Goal: Information Seeking & Learning: Learn about a topic

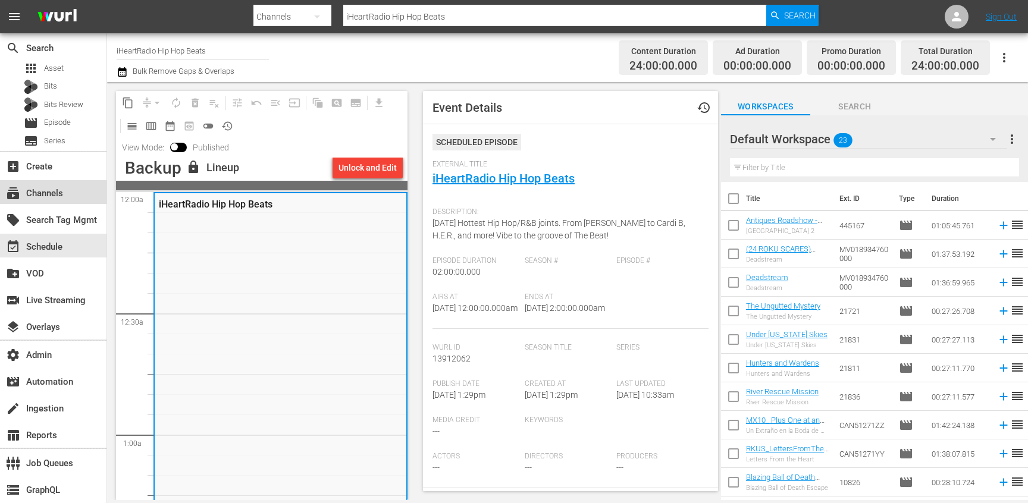
click at [51, 189] on div "subscriptions Channels" at bounding box center [33, 191] width 67 height 11
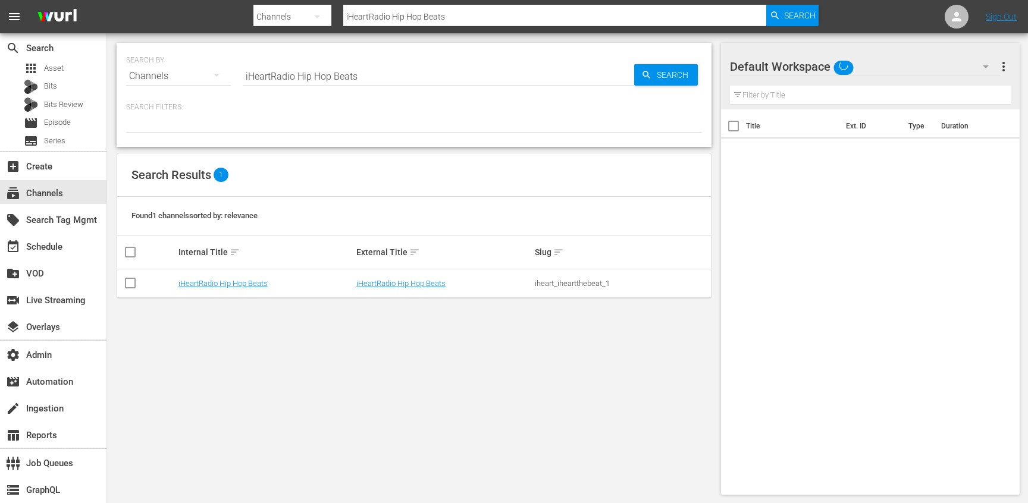
click at [310, 77] on input "iHeartRadio Hip Hop Beats" at bounding box center [438, 76] width 391 height 29
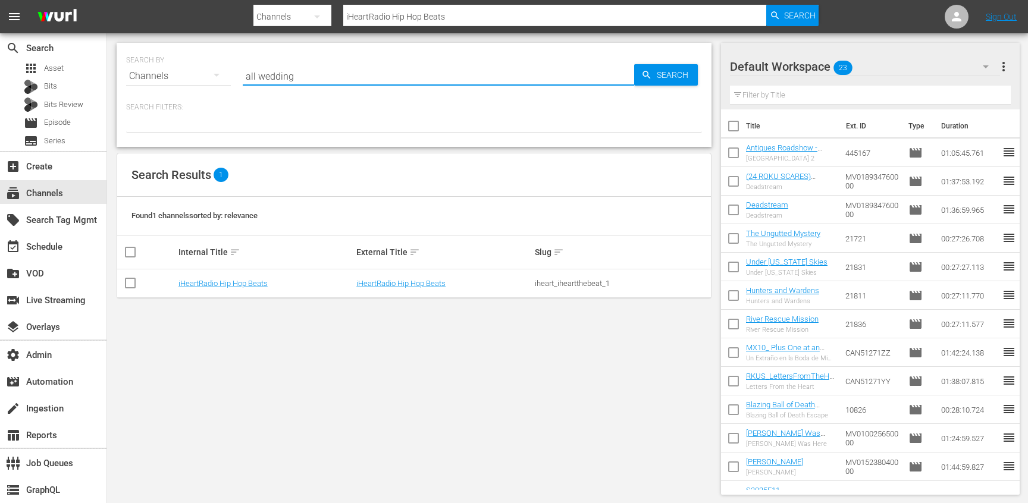
type input "all weddings"
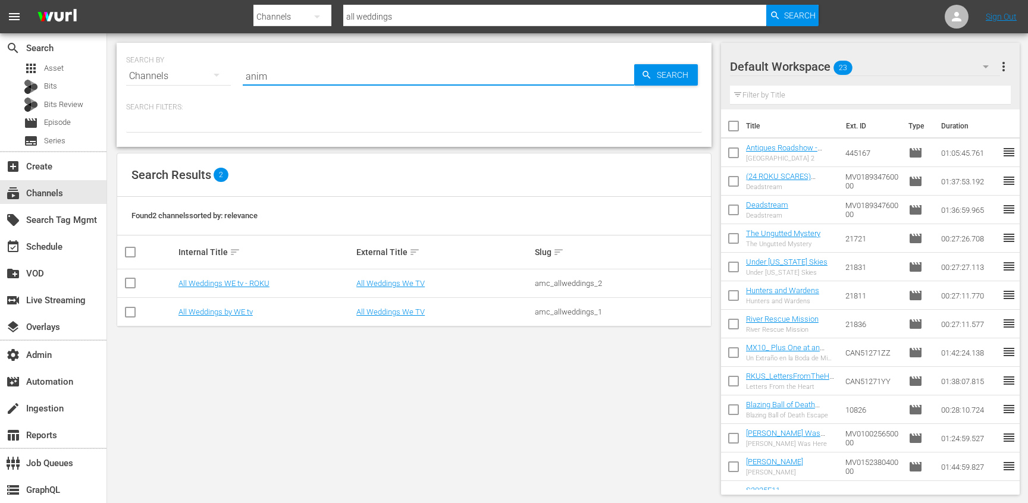
type input "anime"
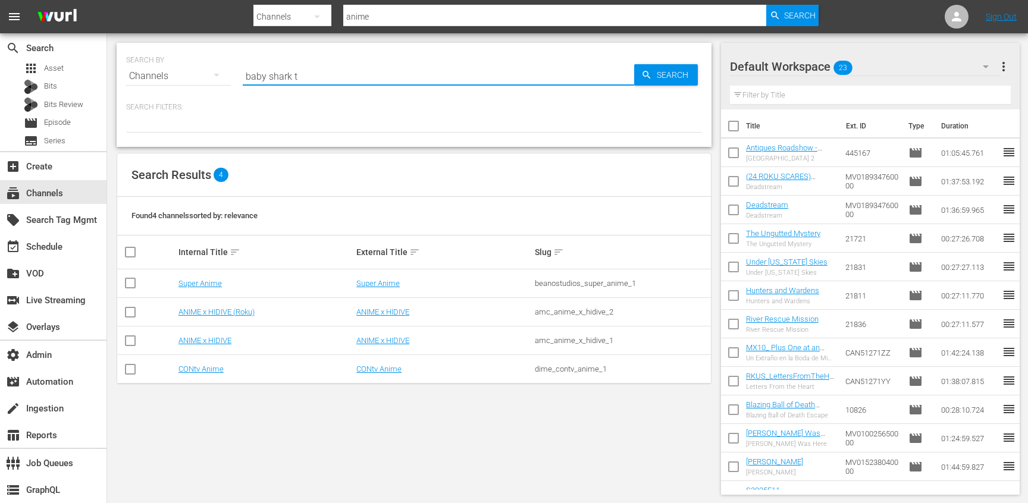
type input "baby shark tv"
type input "american pick"
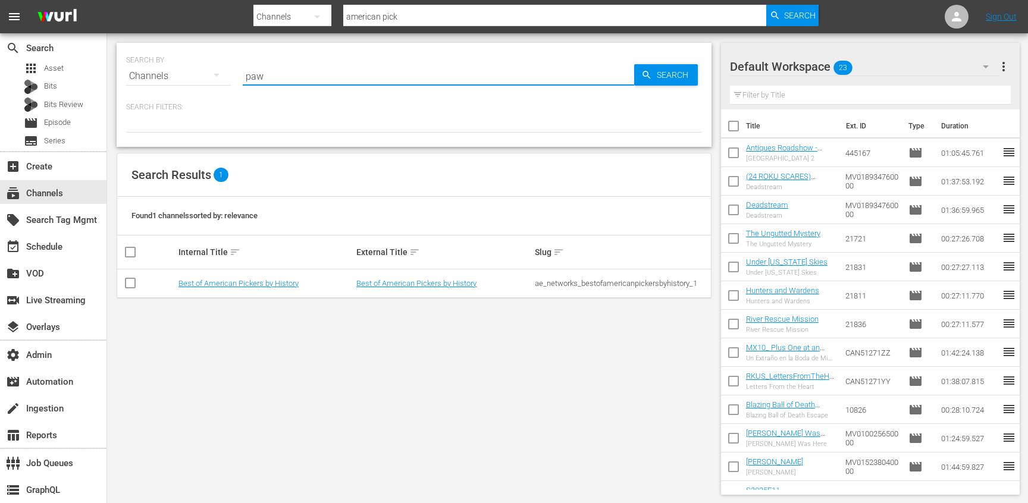
type input "pawn"
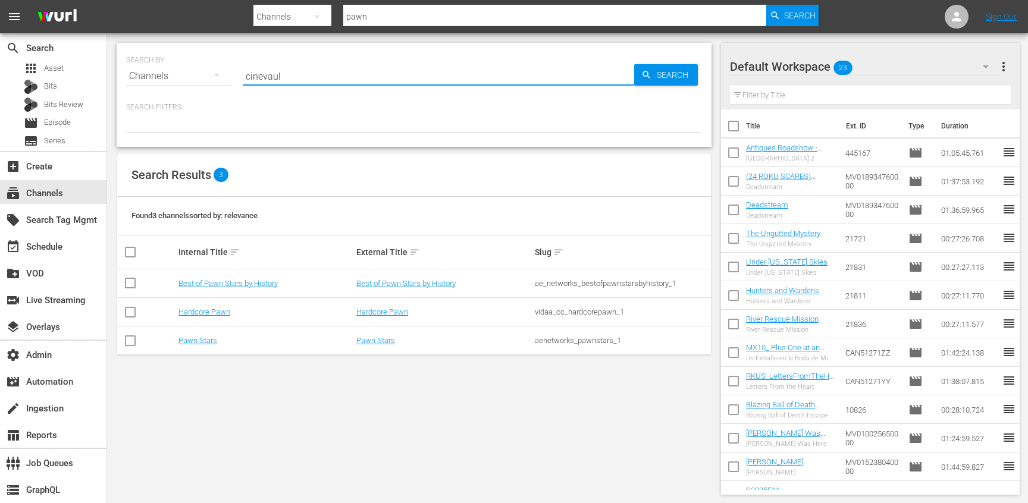
type input "cinevault"
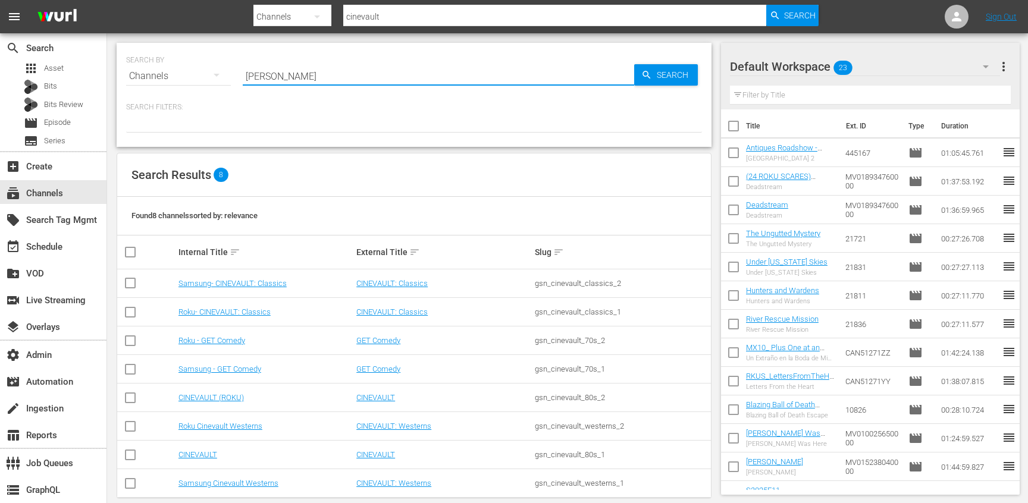
type input "caill"
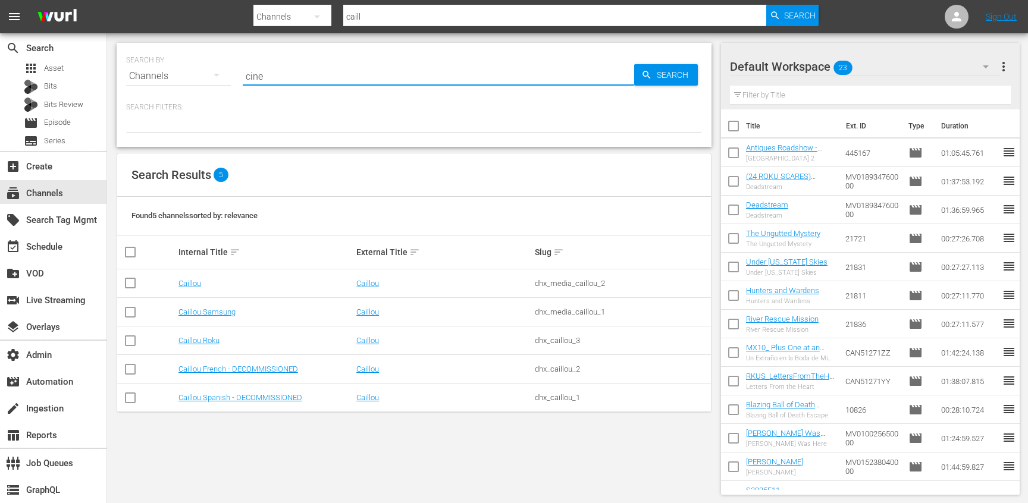
type input "cine y"
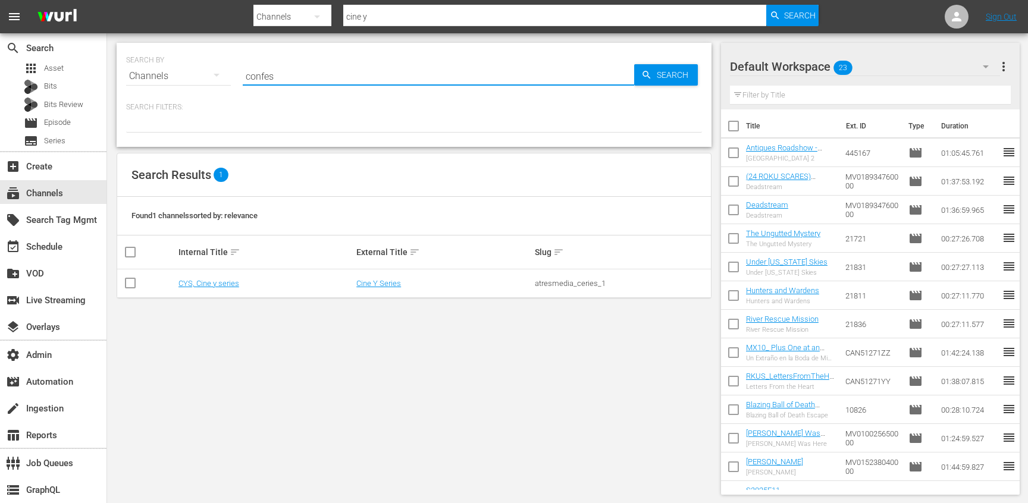
type input "confess"
type input "degrassi"
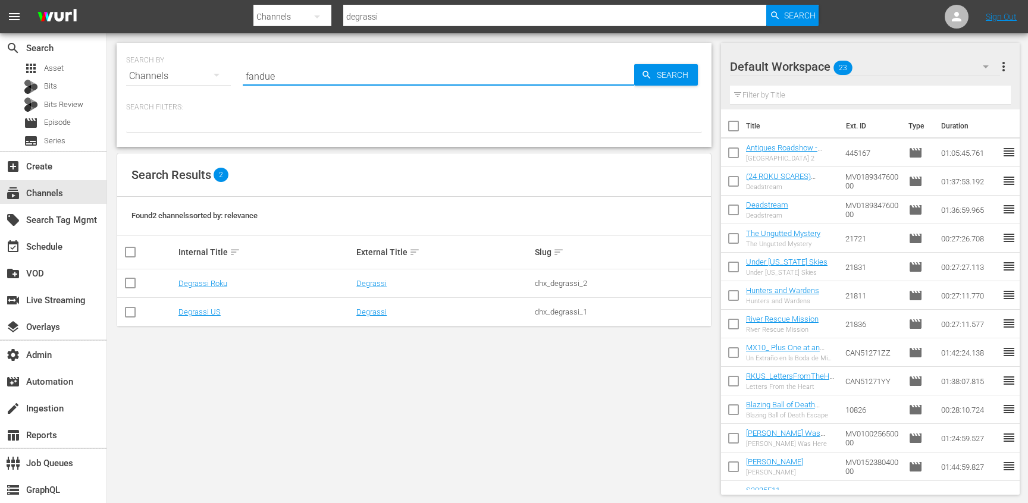
type input "fanduel"
type input "first 48"
type input "get com"
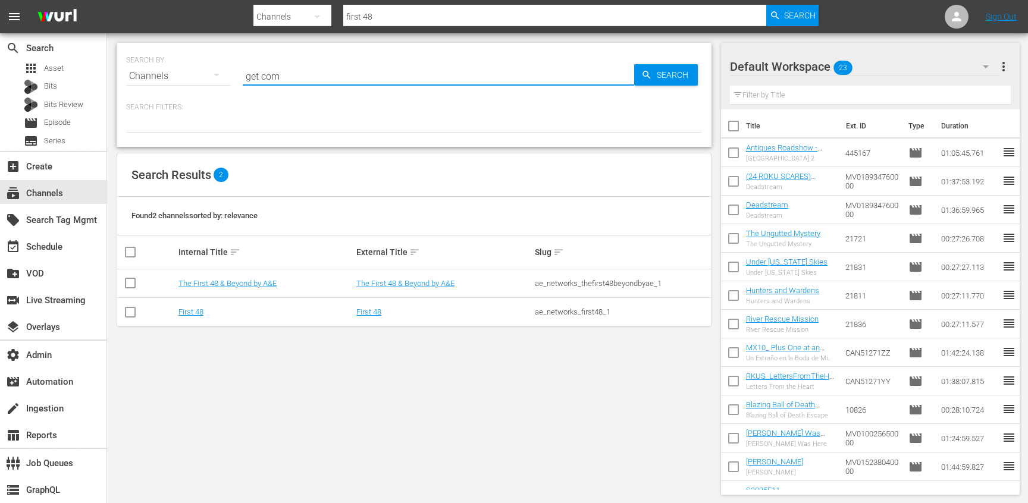
type input "get com"
type input "game show"
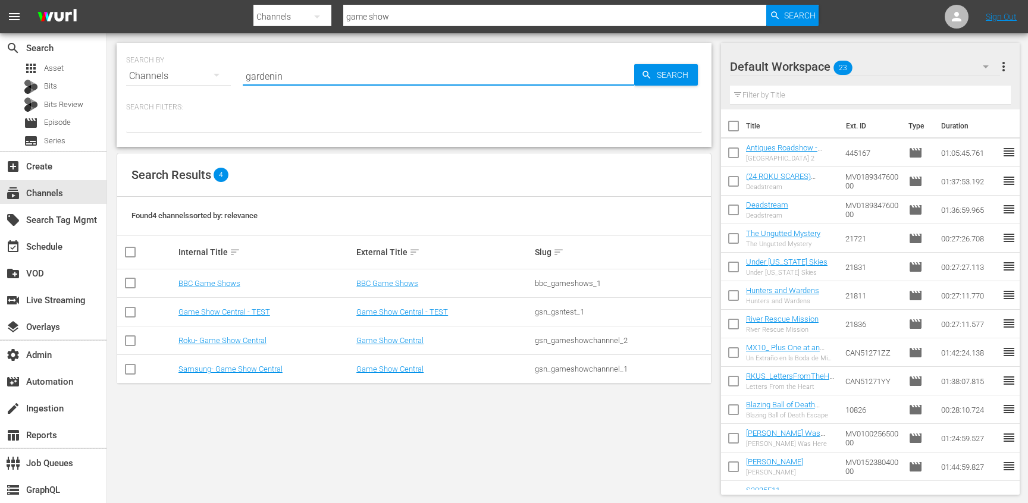
type input "gardening"
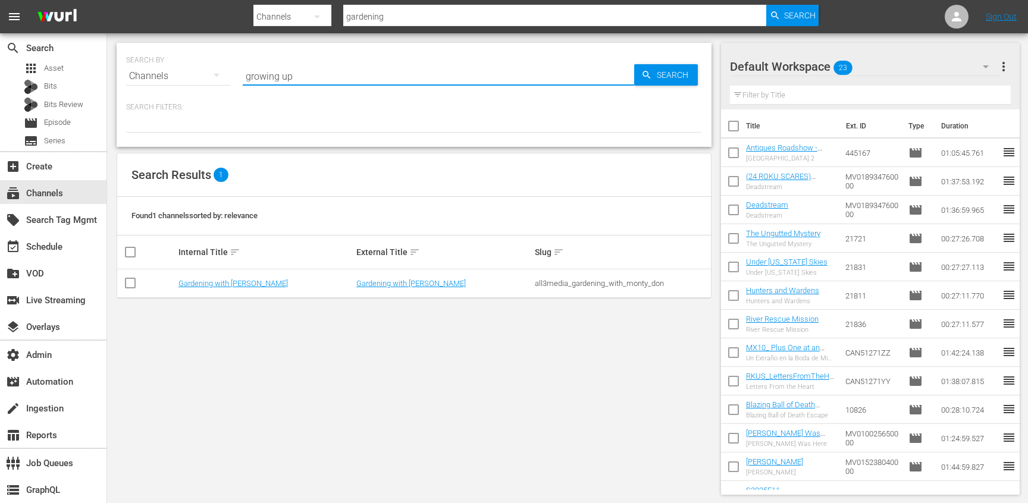
type input "growing up"
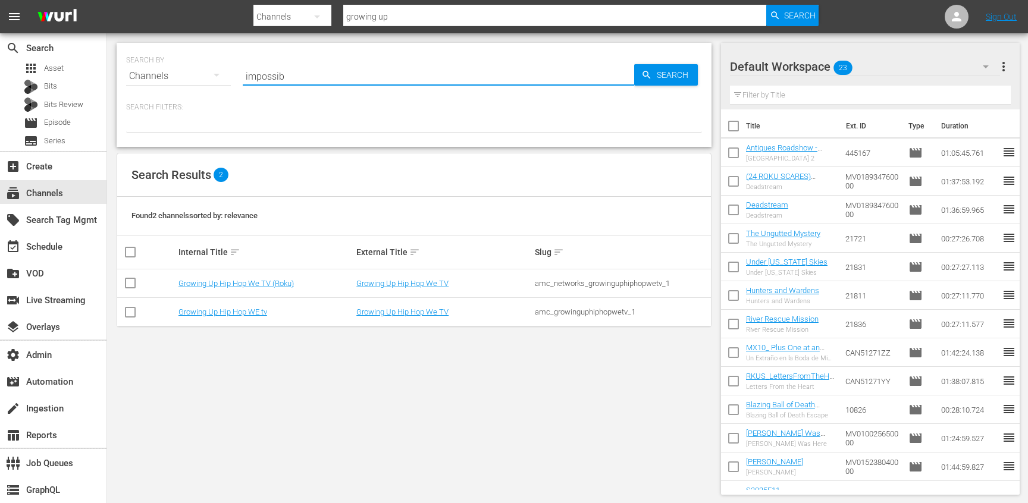
type input "impossibl"
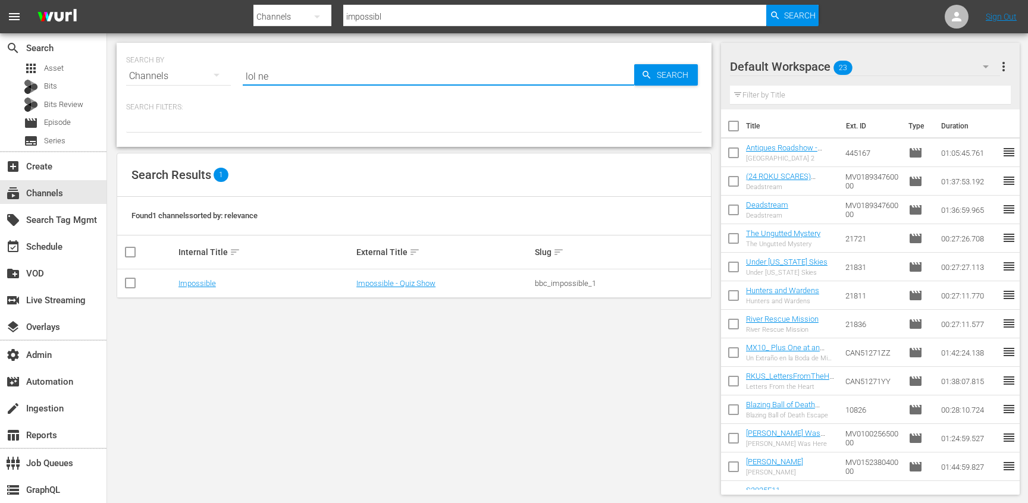
type input "lol net"
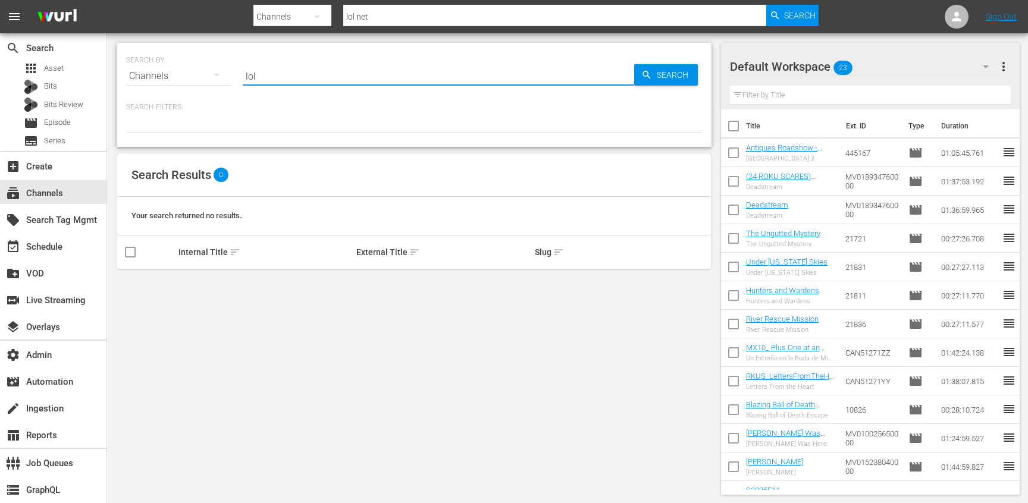
type input "lol"
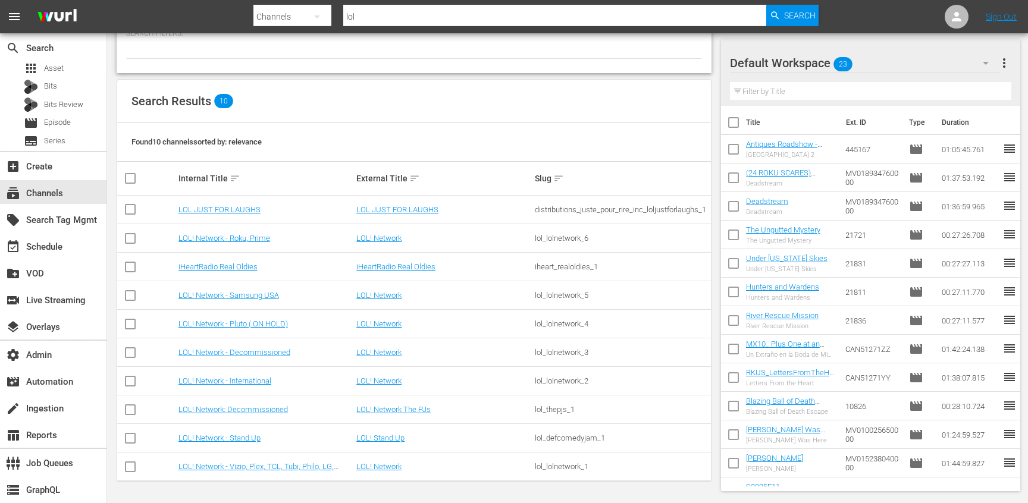
scroll to position [70, 0]
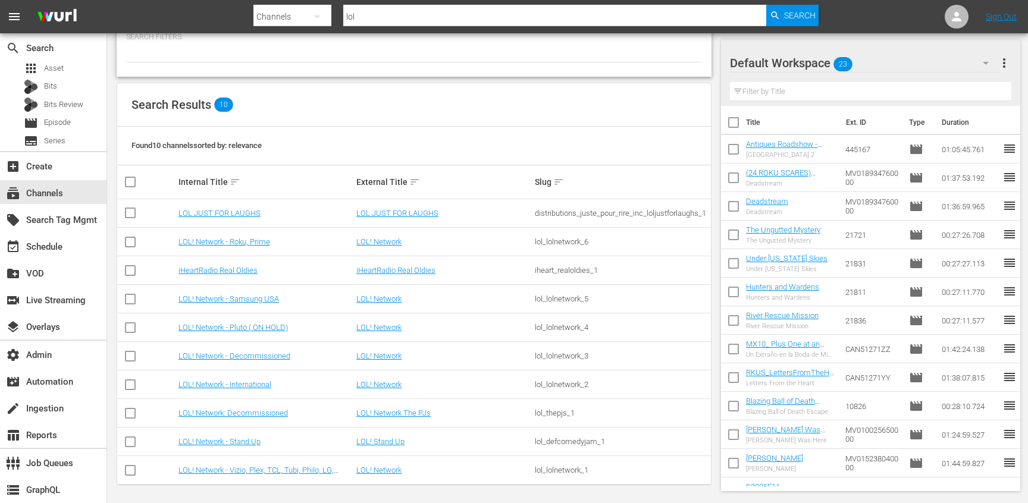
type input "maverick"
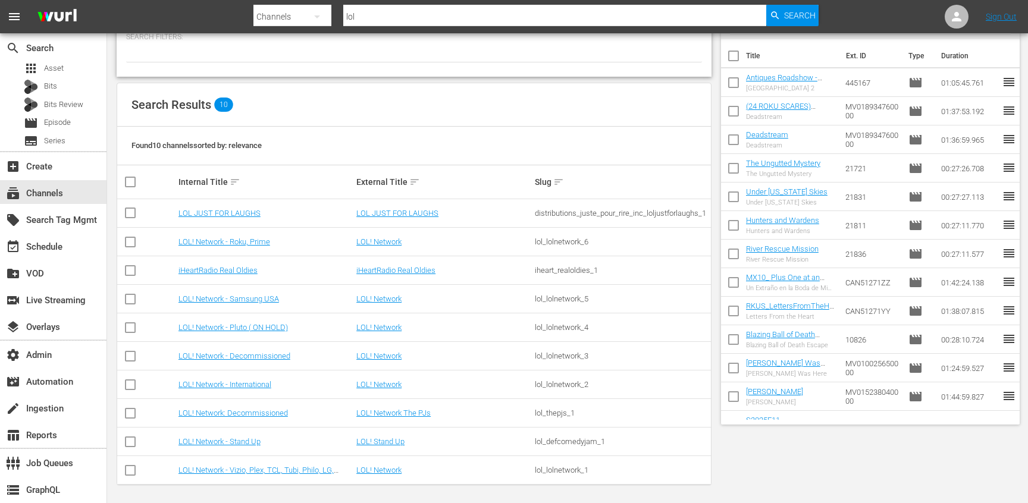
scroll to position [0, 0]
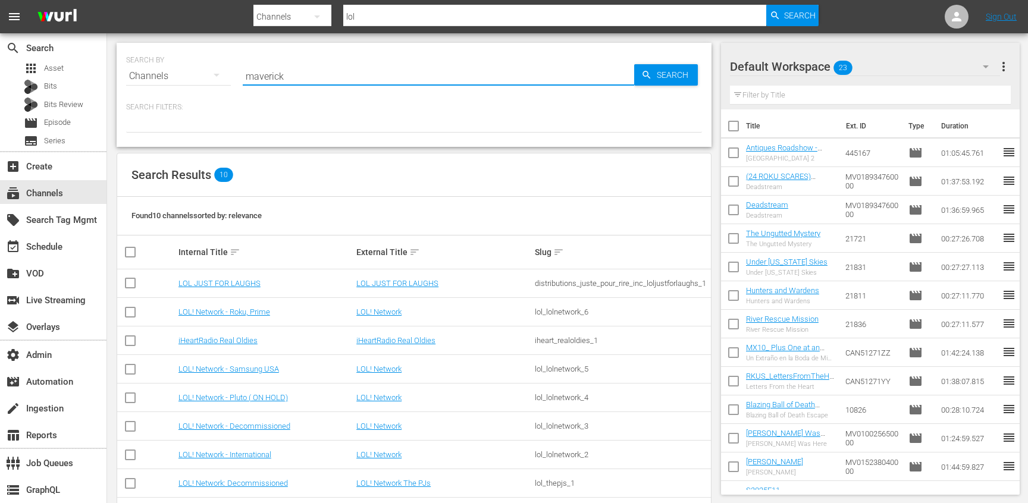
type input "maverick"
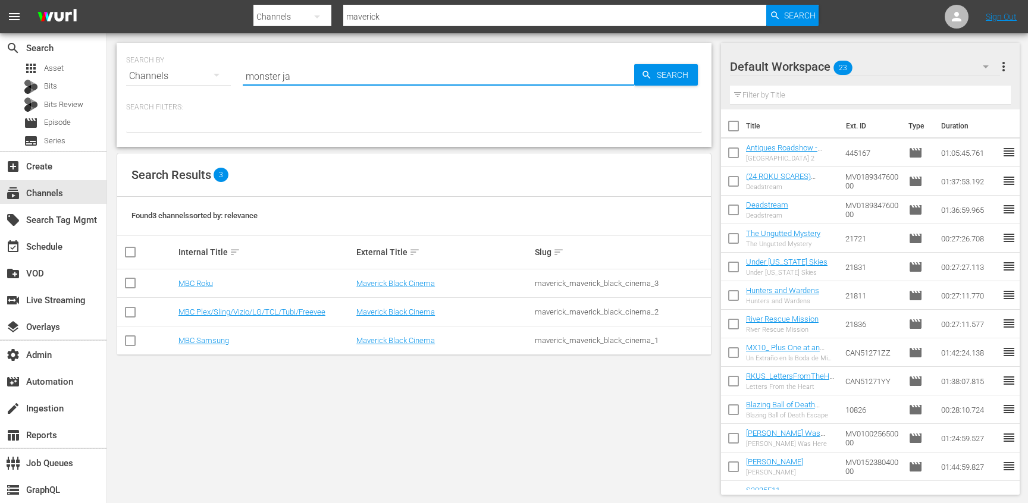
type input "monster jam"
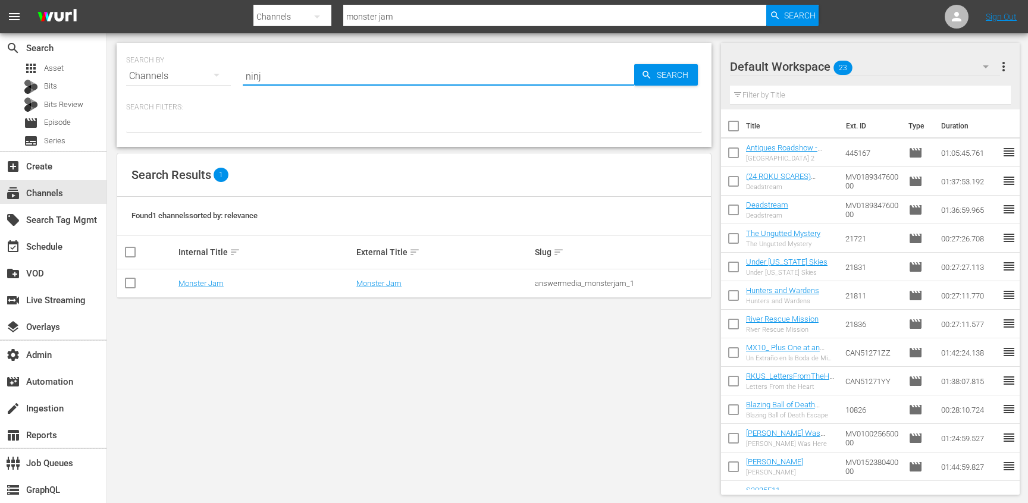
type input "ninja"
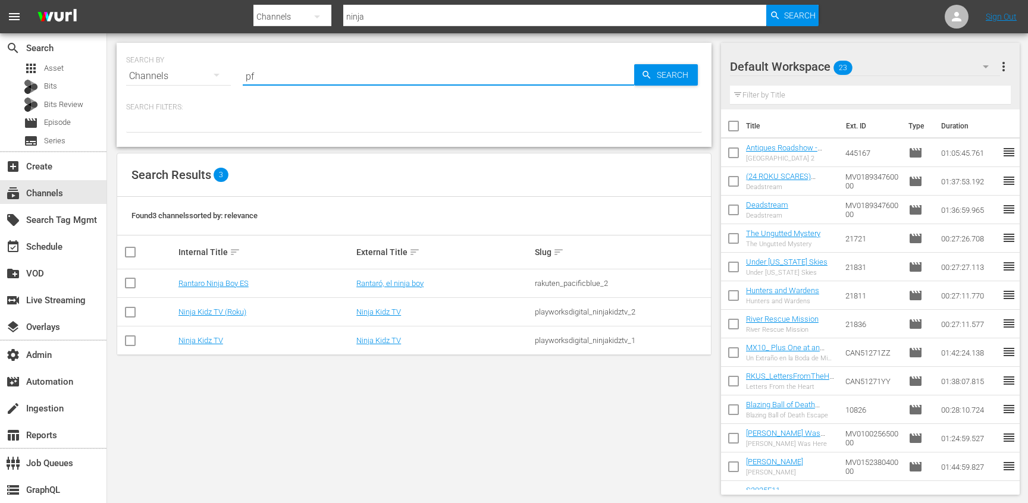
type input "pfl"
type input "soul"
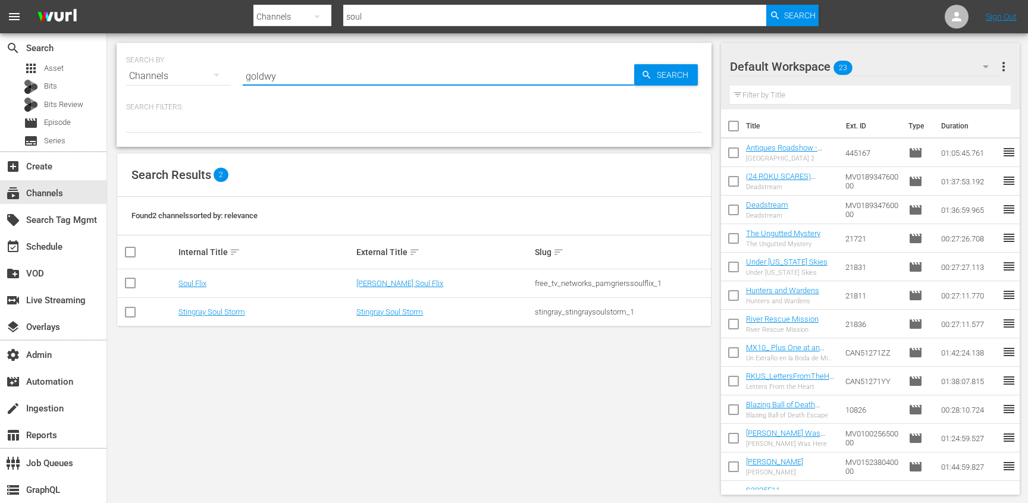
type input "goldwyn"
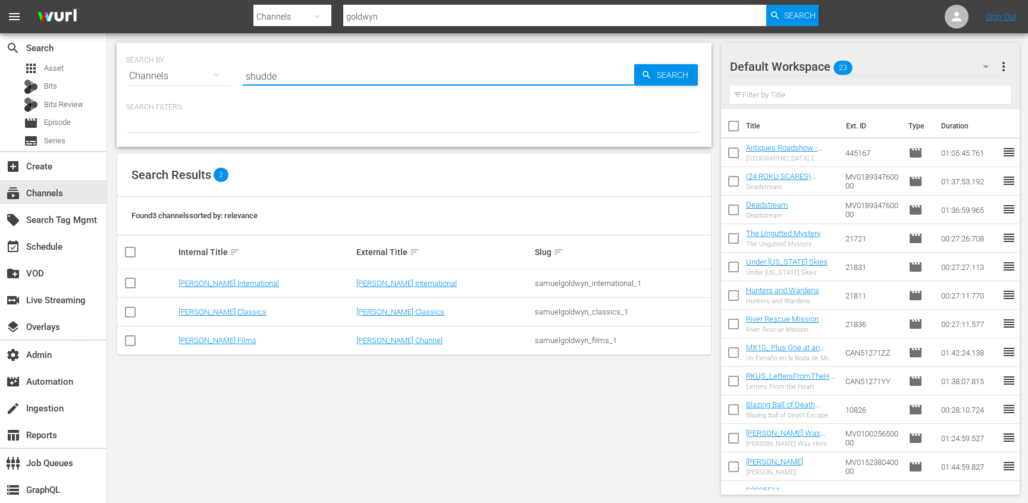
type input "shudder"
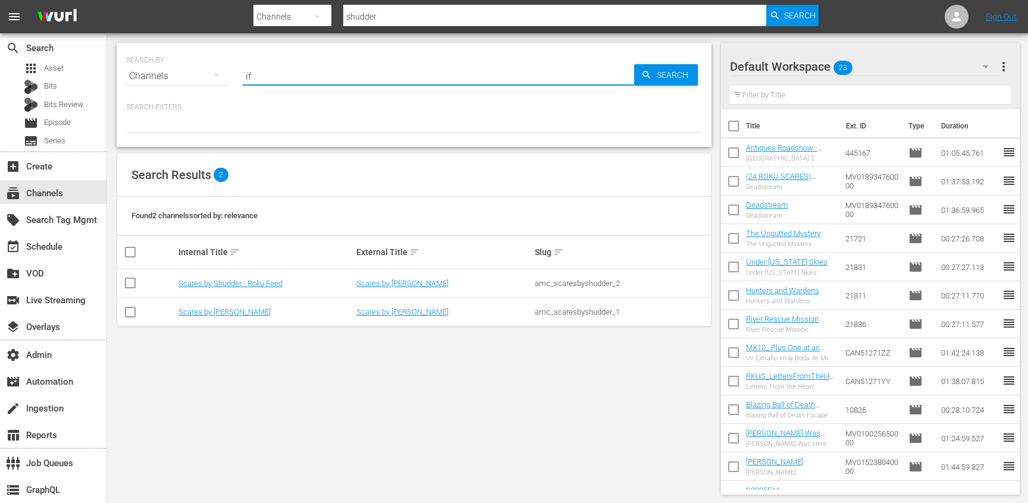
type input "ifc"
type input "sony one"
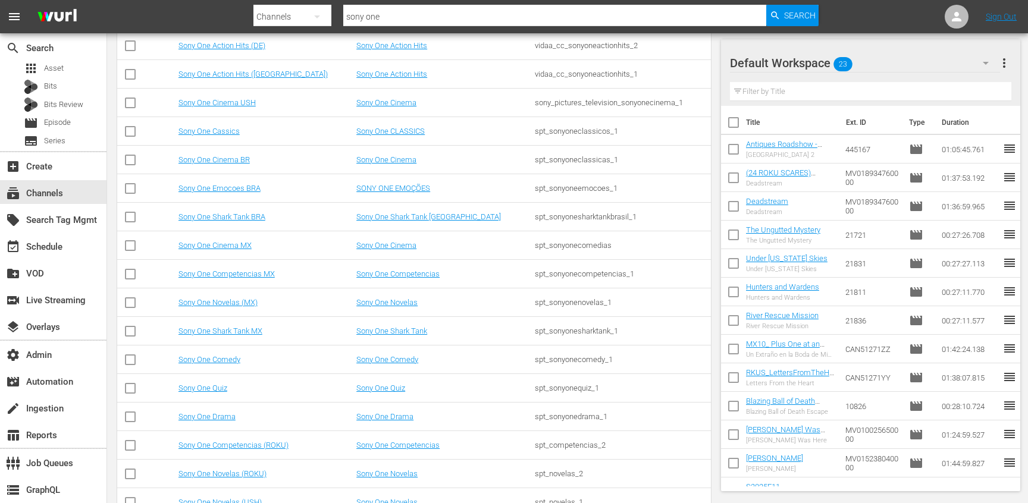
scroll to position [70, 0]
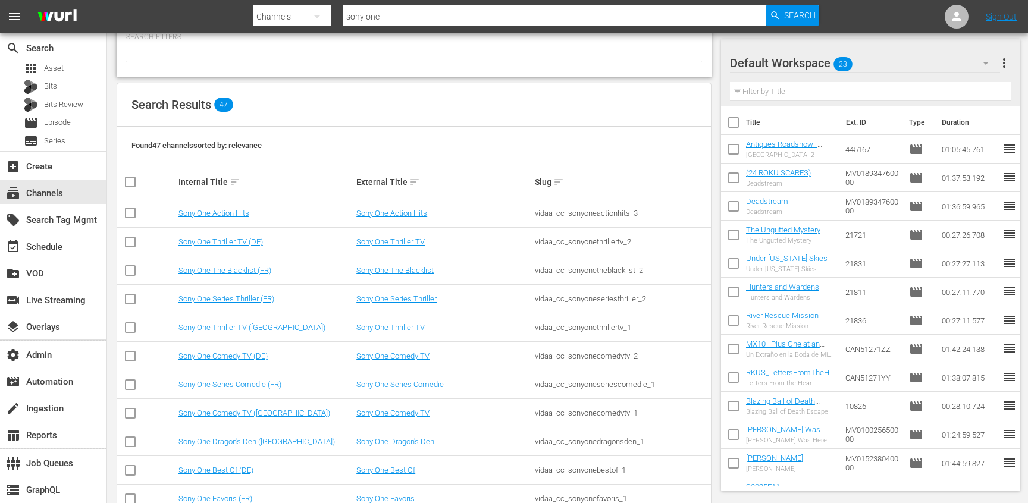
type input "sony oneSuper simple"
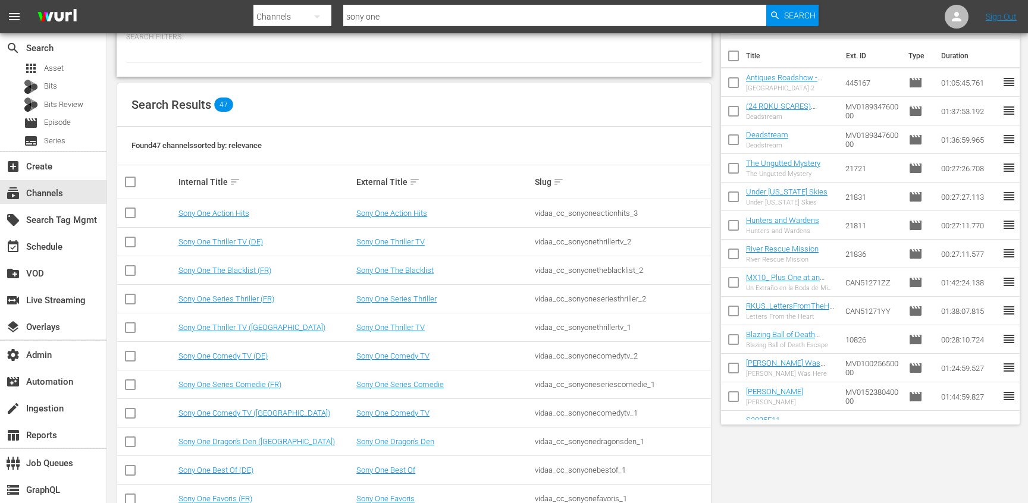
scroll to position [0, 0]
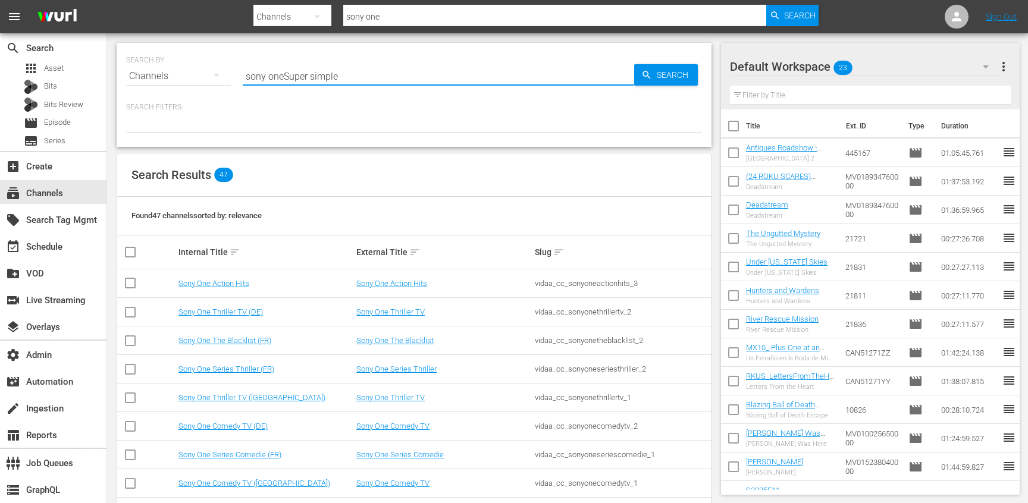
type input "sony oneSuper simple"
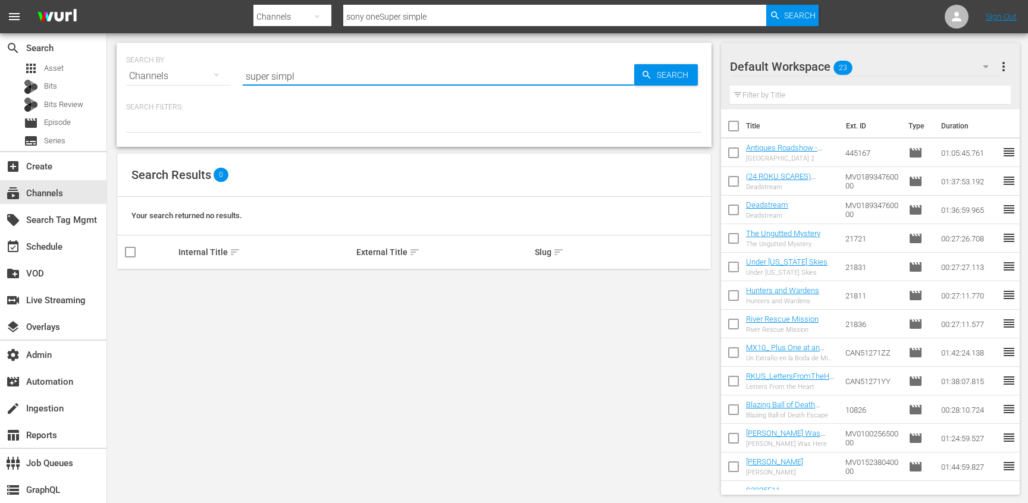
type input "super simple"
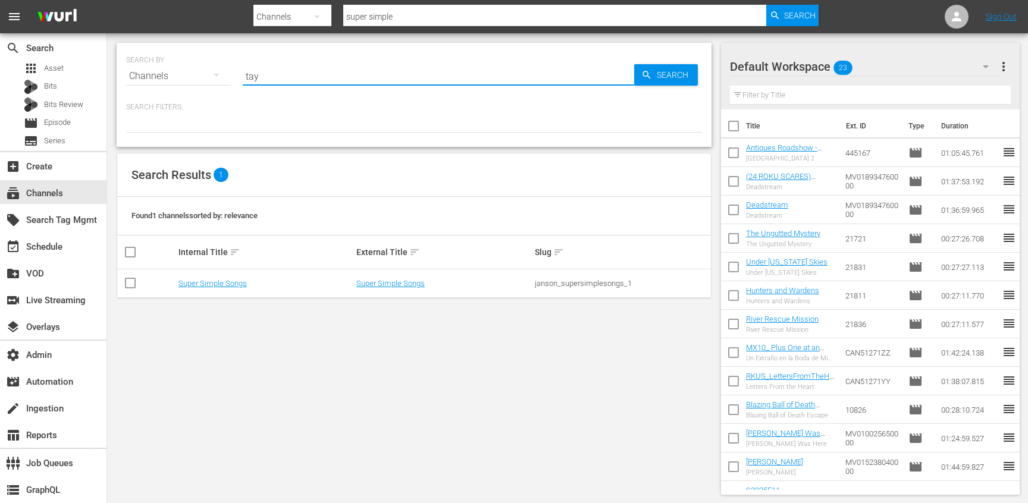
type input "tayo"
type input "[PERSON_NAME]"
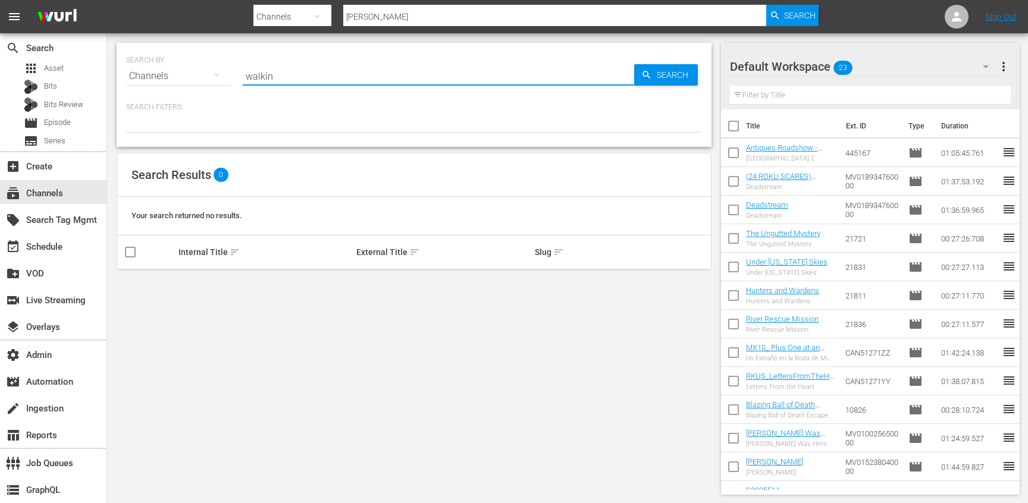
type input "walking"
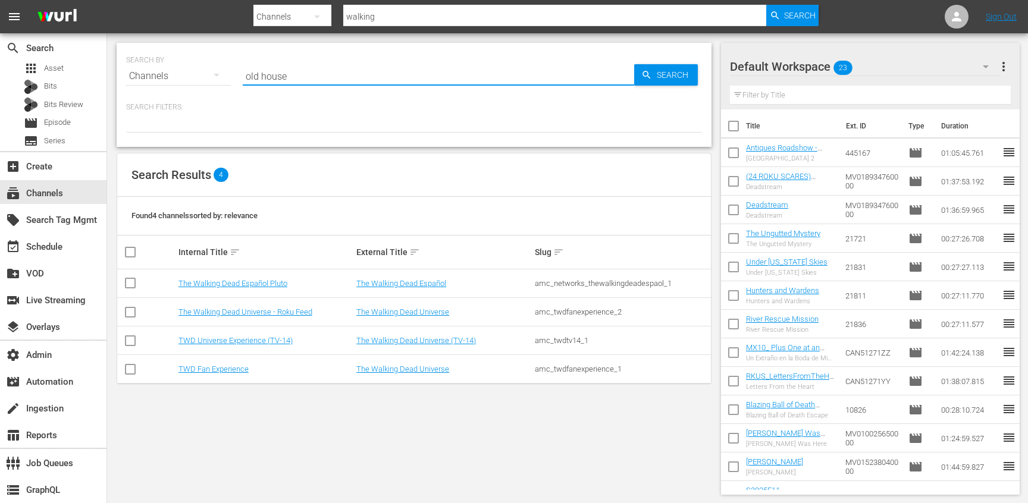
type input "old house"
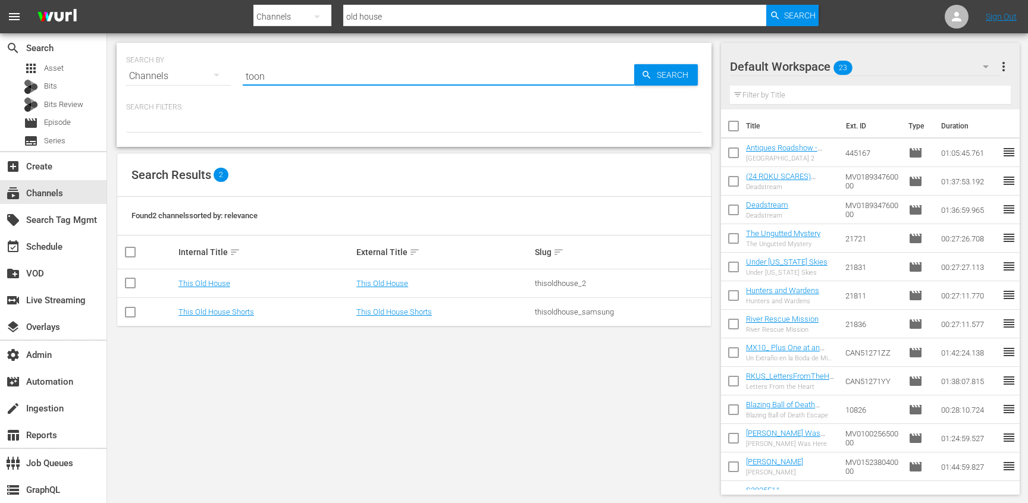
type input "toony"
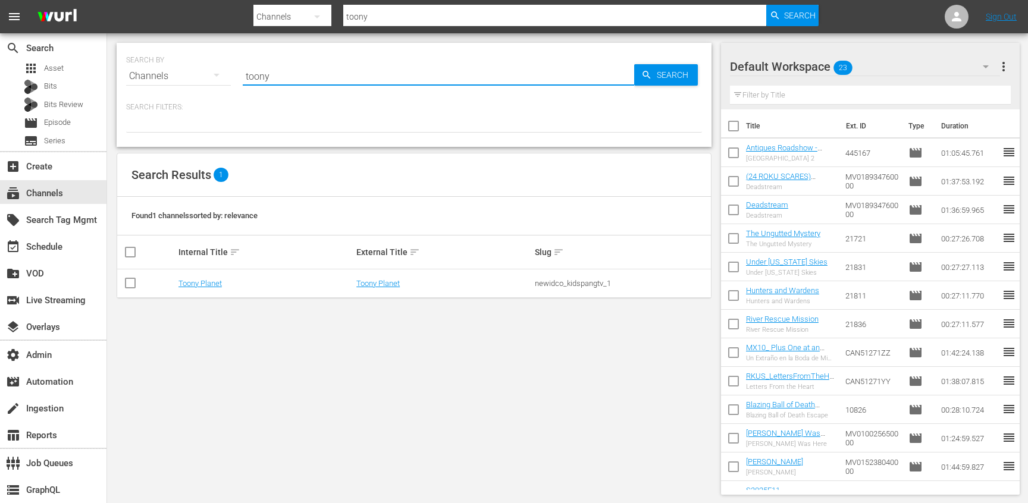
type input "toony"
